Goal: Task Accomplishment & Management: Manage account settings

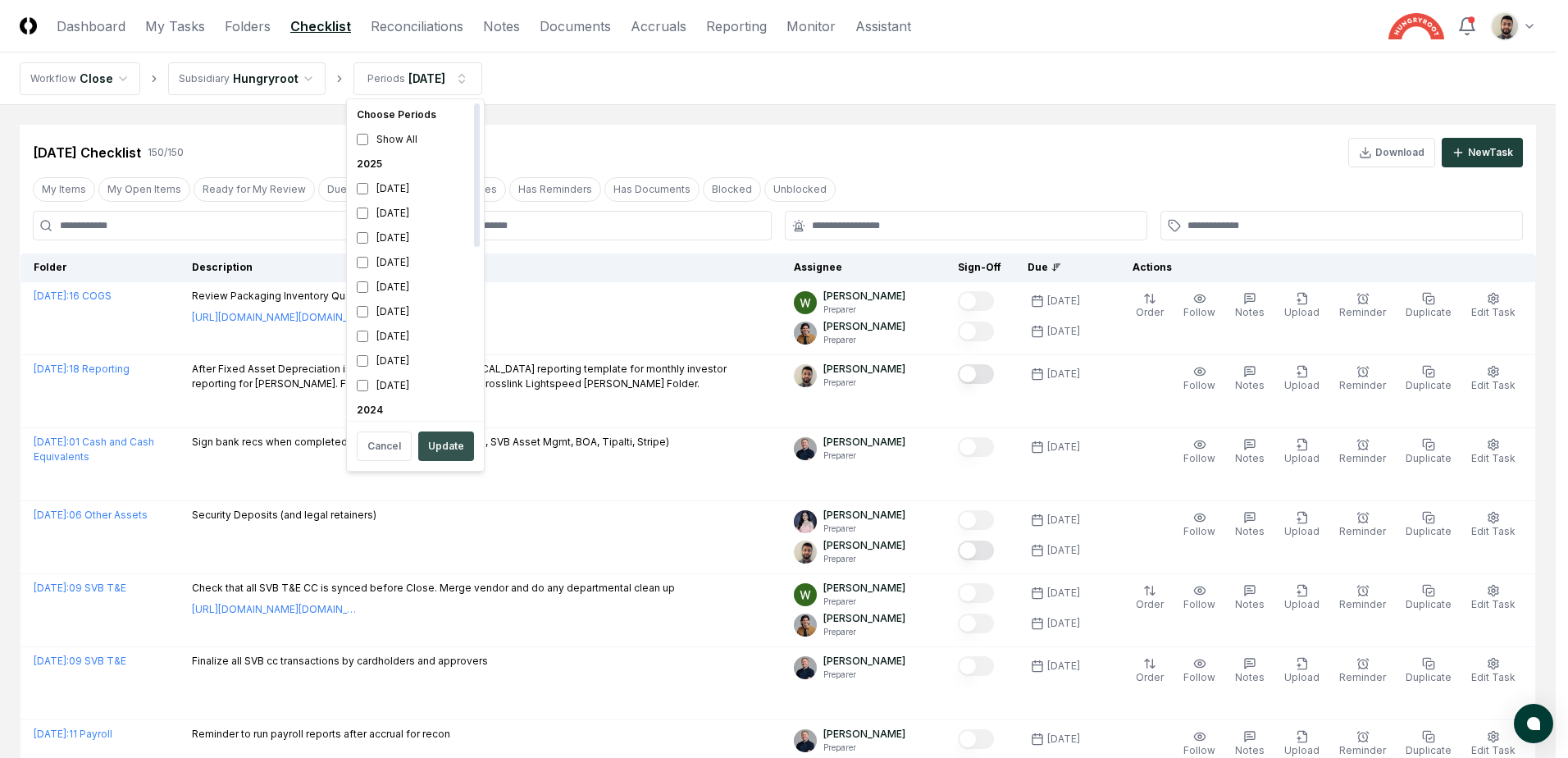
click at [436, 440] on button "Update" at bounding box center [446, 446] width 56 height 30
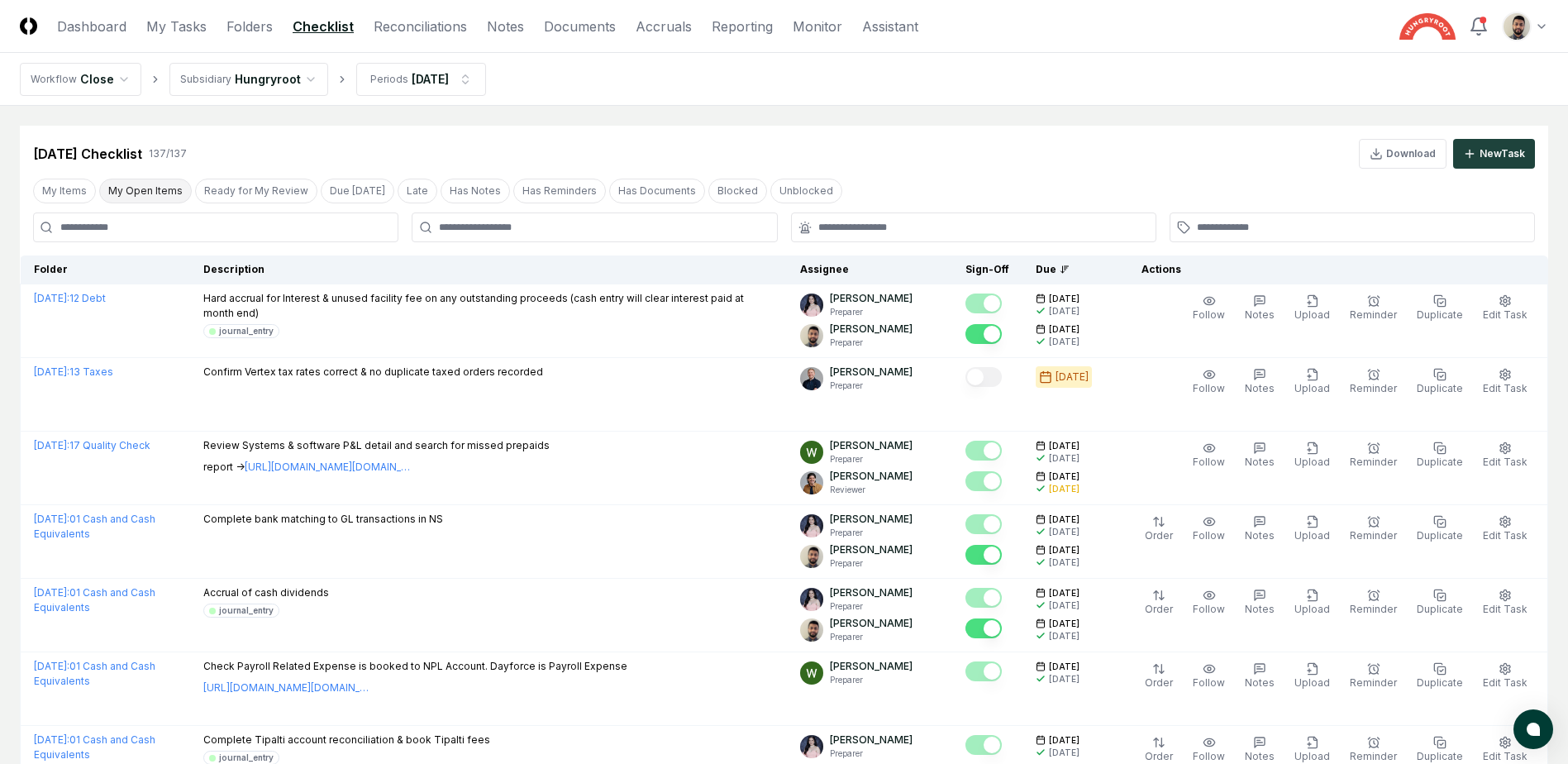
click at [152, 198] on button "My Open Items" at bounding box center [146, 191] width 92 height 24
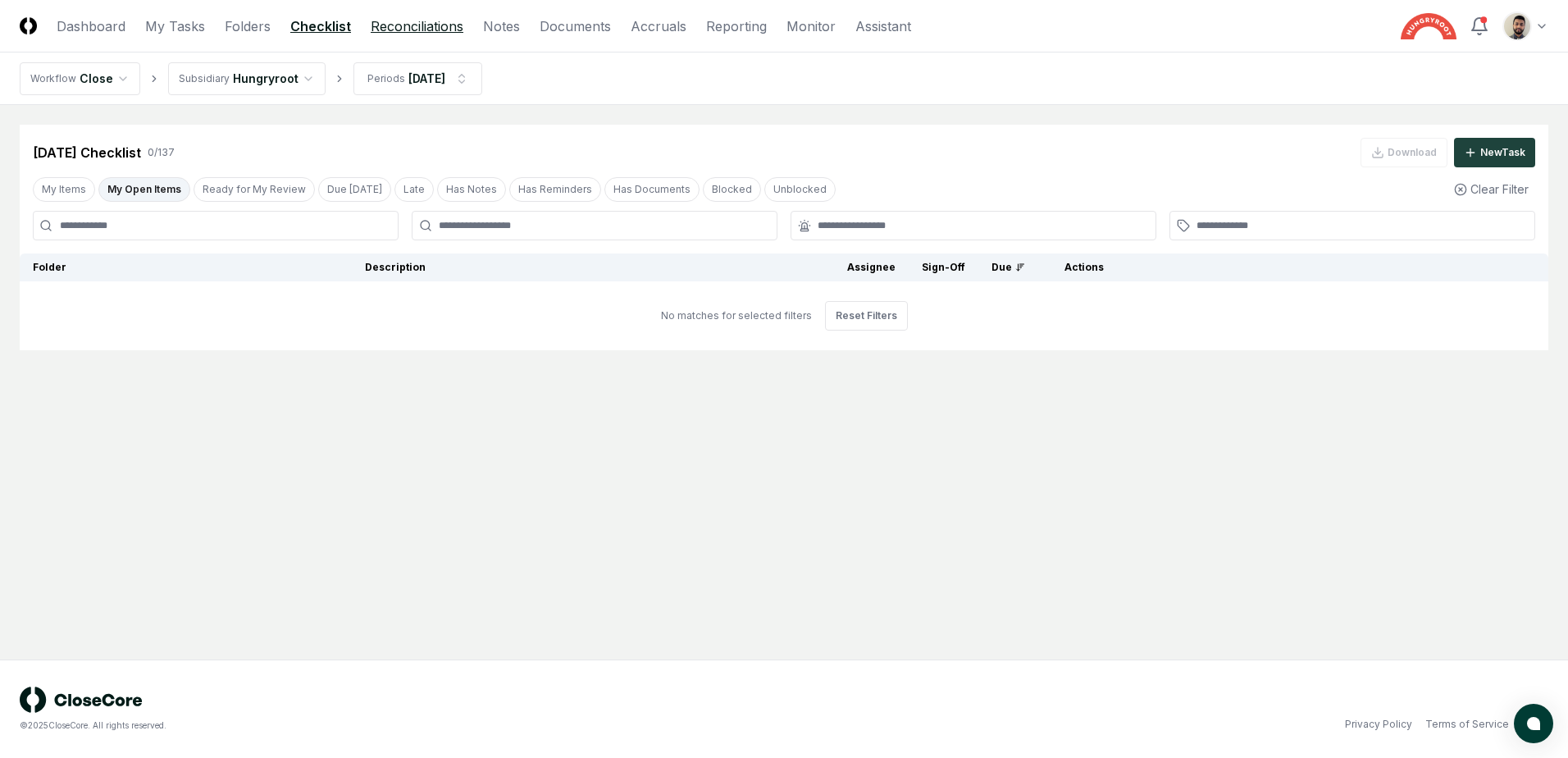
click at [402, 22] on link "Reconciliations" at bounding box center [416, 26] width 92 height 20
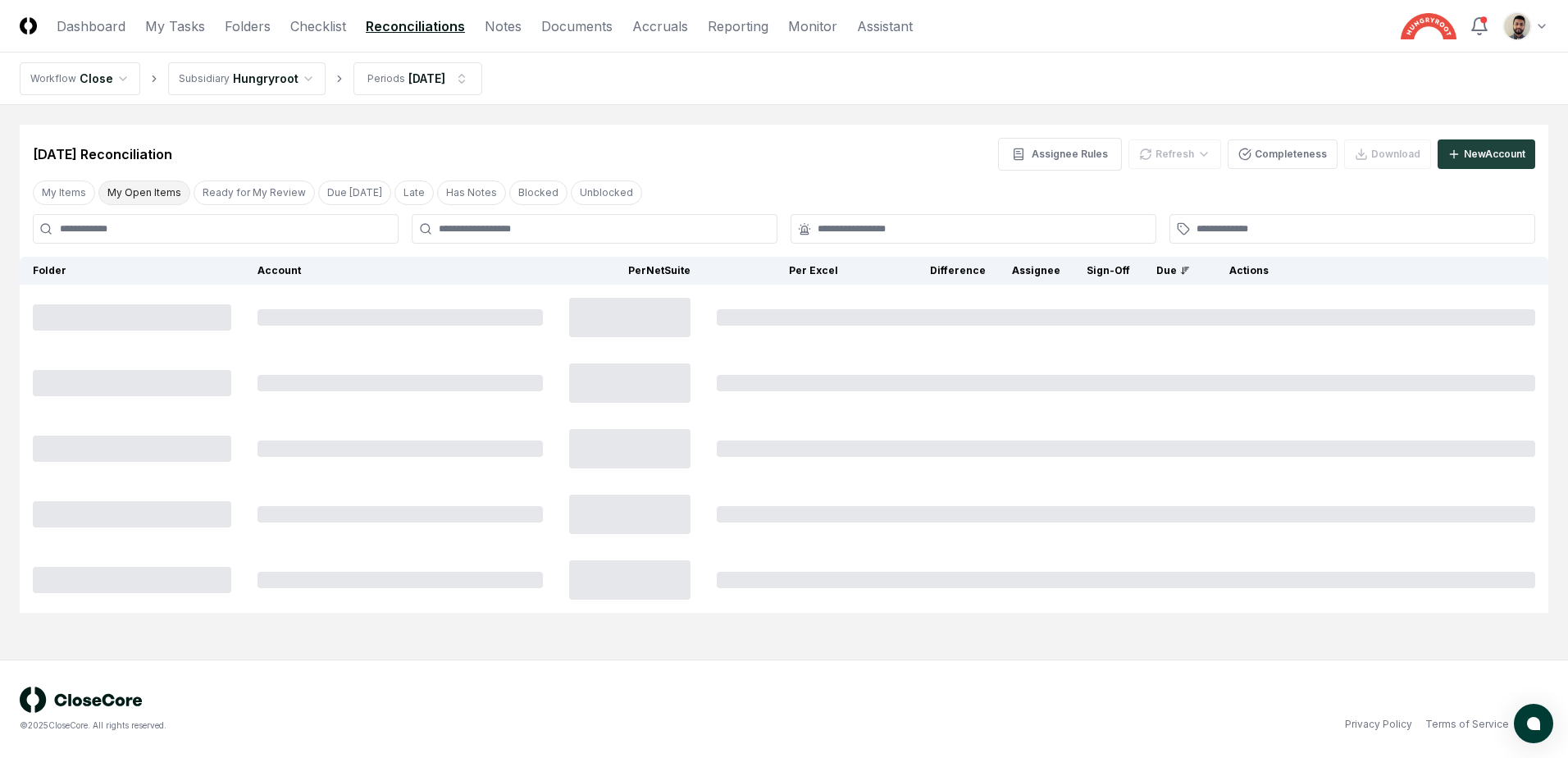
click at [157, 196] on button "My Open Items" at bounding box center [144, 192] width 91 height 24
